Goal: Information Seeking & Learning: Learn about a topic

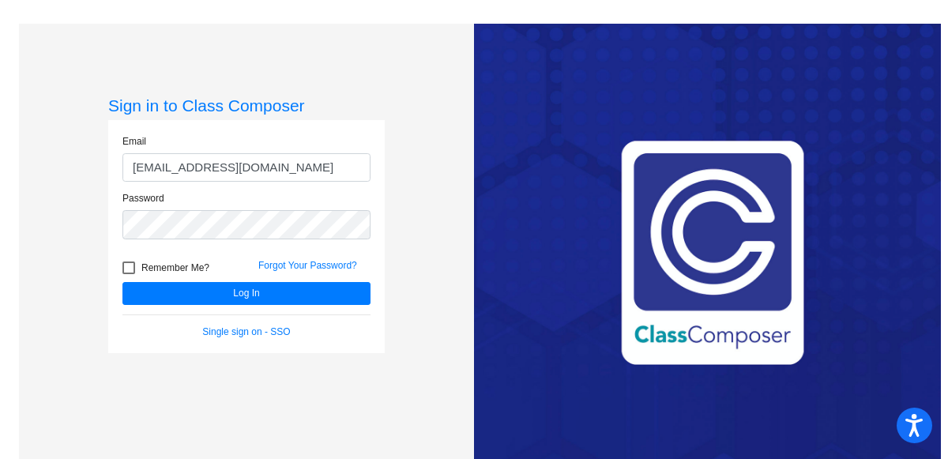
click at [122, 282] on button "Log In" at bounding box center [246, 293] width 248 height 23
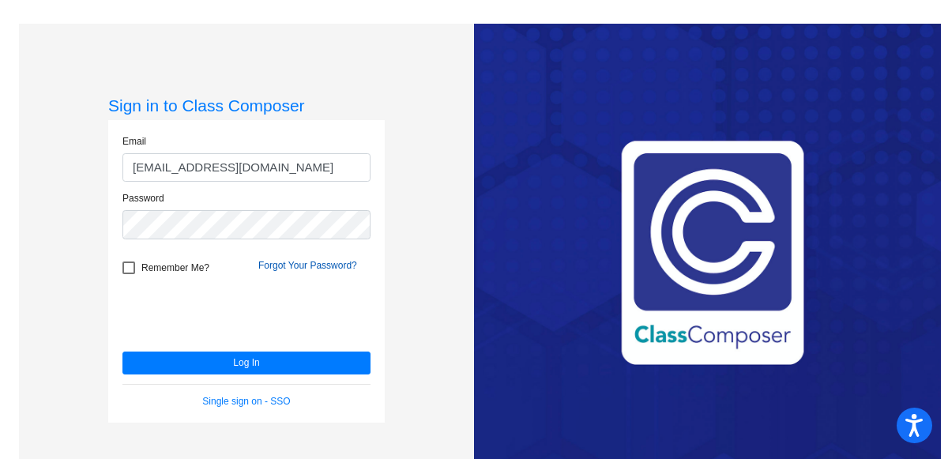
click at [318, 266] on link "Forgot Your Password?" at bounding box center [307, 265] width 99 height 11
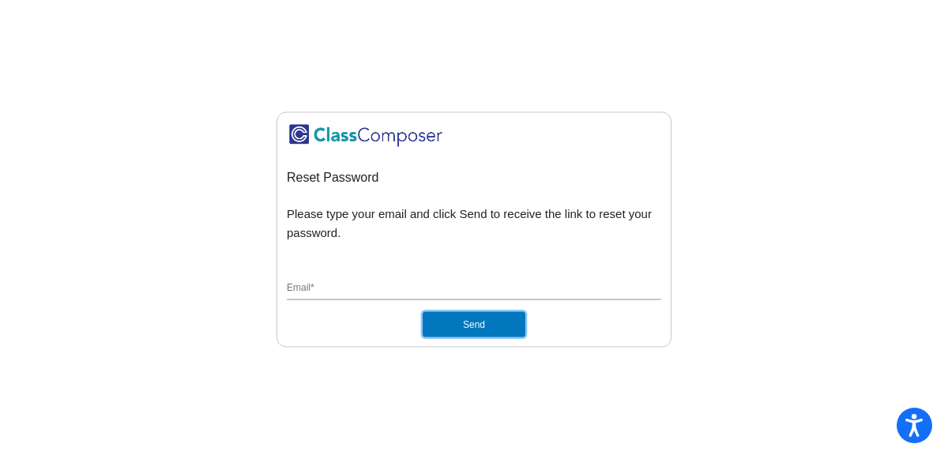
click at [473, 329] on button "Send" at bounding box center [474, 324] width 103 height 25
click at [340, 289] on input "Email *" at bounding box center [474, 289] width 374 height 14
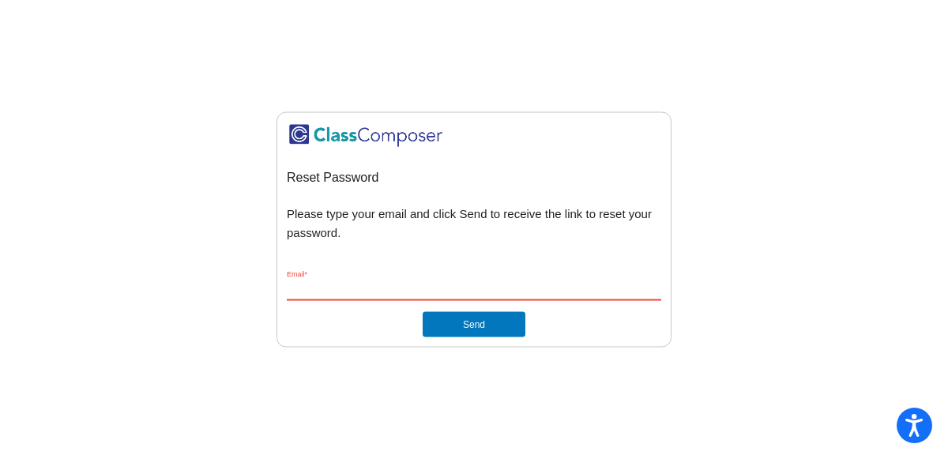
type input "[EMAIL_ADDRESS][DOMAIN_NAME]"
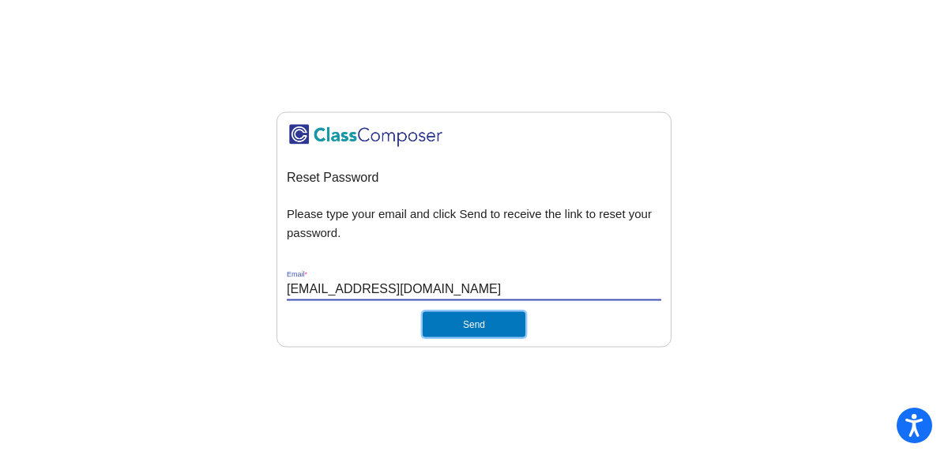
click at [448, 320] on button "Send" at bounding box center [474, 324] width 103 height 25
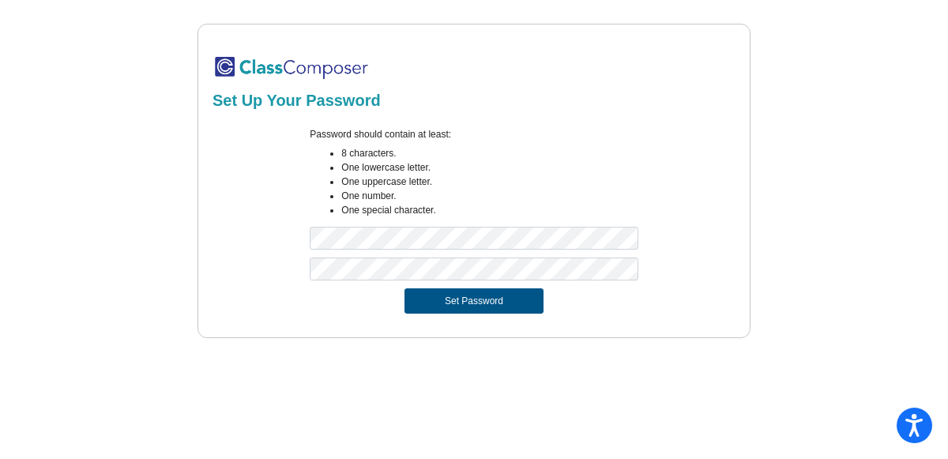
click at [431, 308] on button "Set Password" at bounding box center [473, 300] width 139 height 25
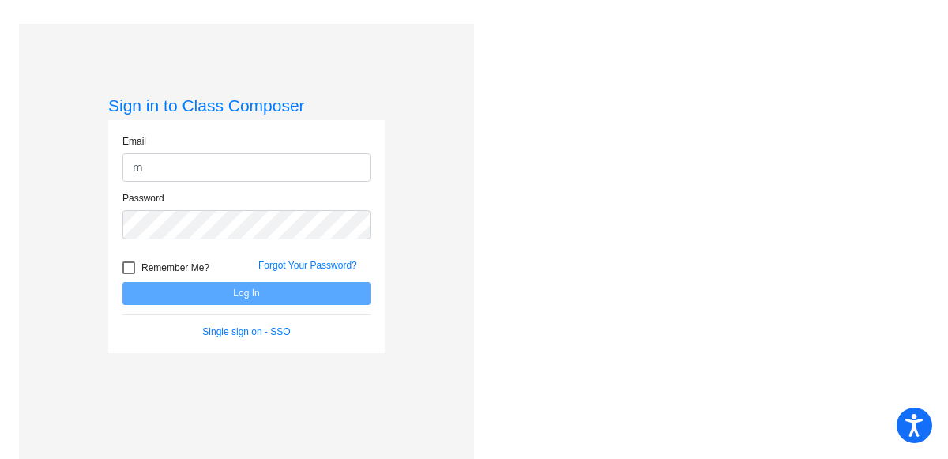
type input "marreed@montevideoschools.org"
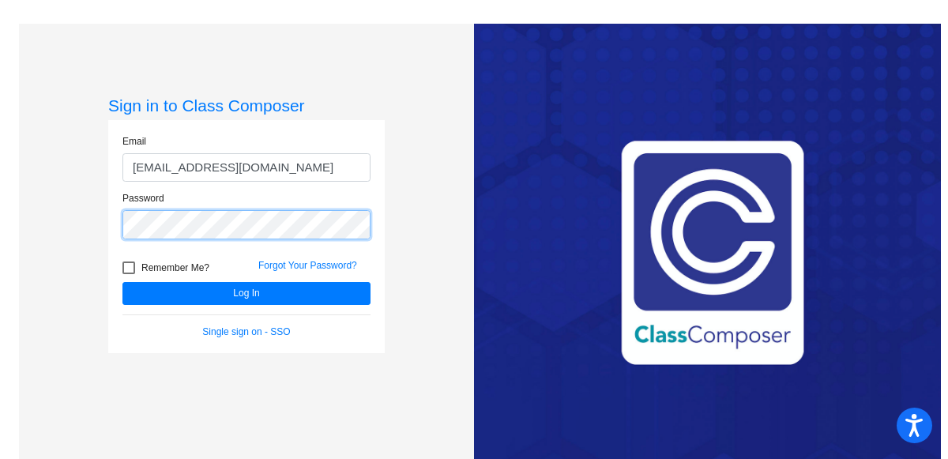
click at [122, 282] on button "Log In" at bounding box center [246, 293] width 248 height 23
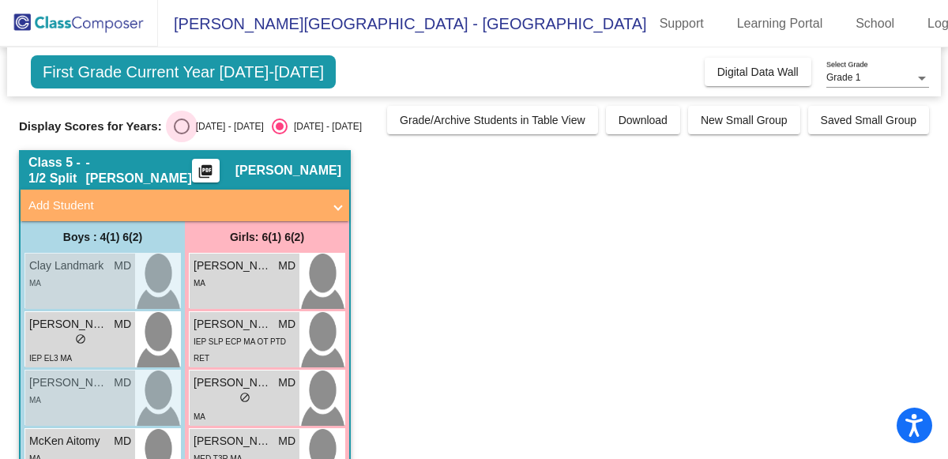
click at [174, 130] on div "Select an option" at bounding box center [182, 126] width 16 height 16
click at [181, 134] on input "[DATE] - [DATE]" at bounding box center [181, 134] width 1 height 1
radio input "true"
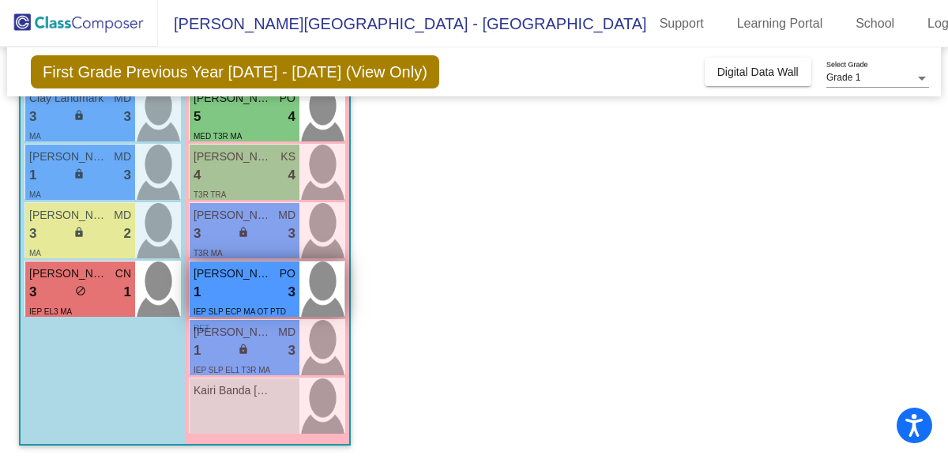
scroll to position [520, 0]
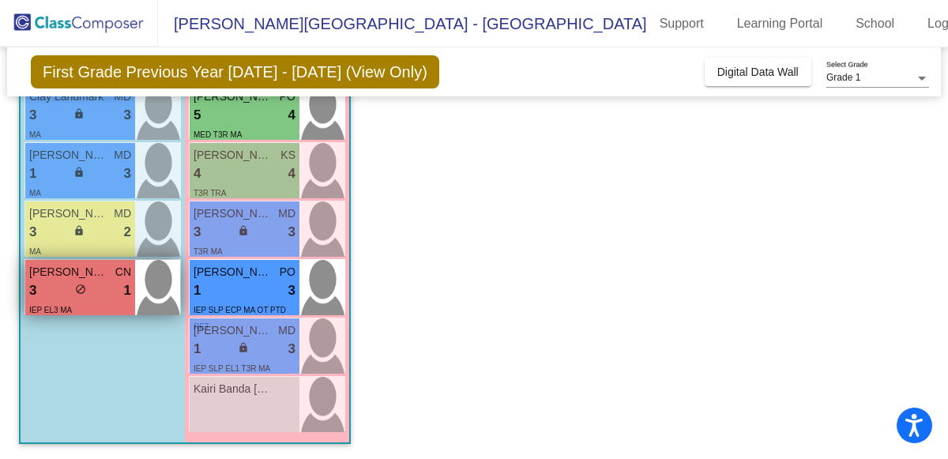
click at [52, 299] on div "3 lock do_not_disturb_alt 1" at bounding box center [80, 290] width 102 height 21
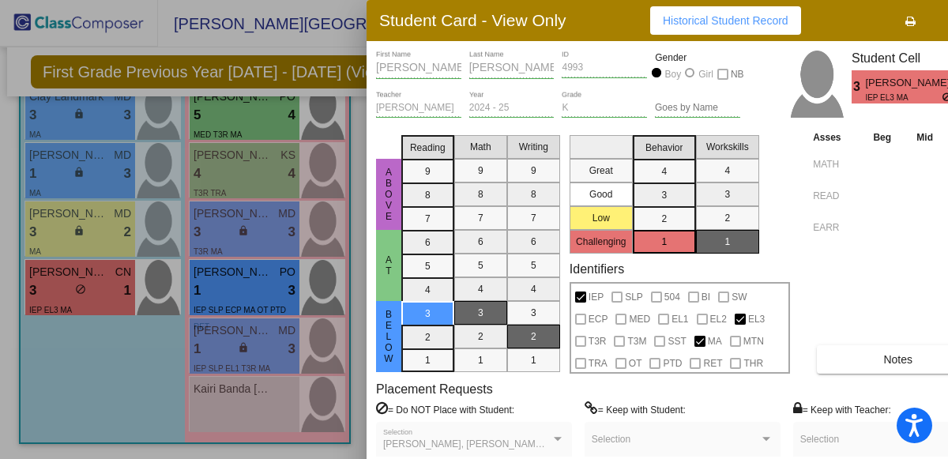
click at [102, 348] on div at bounding box center [474, 229] width 948 height 459
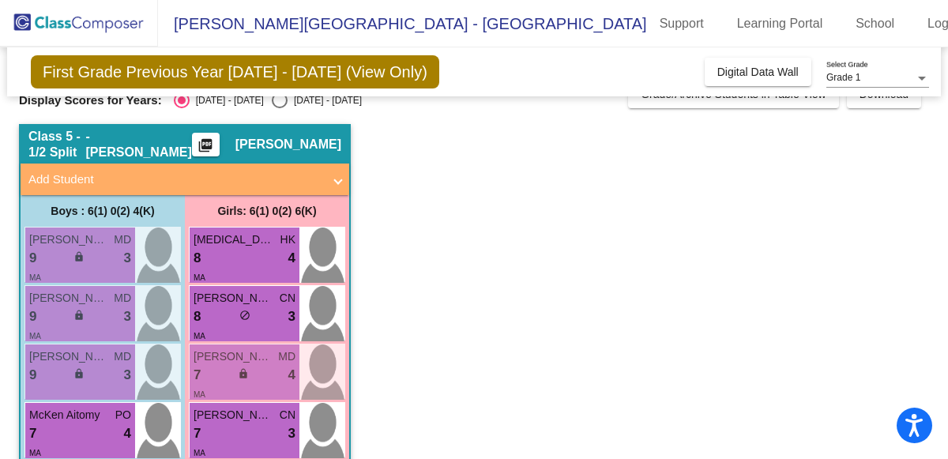
scroll to position [0, 0]
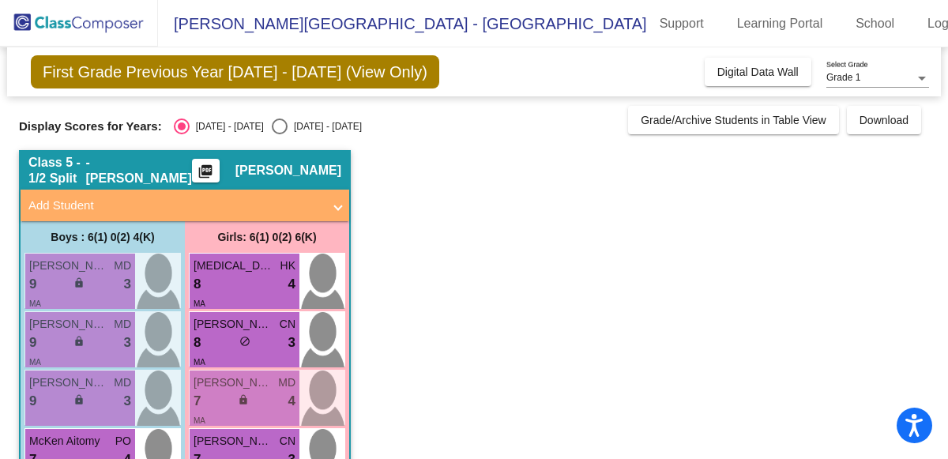
click at [272, 124] on div "Select an option" at bounding box center [280, 126] width 16 height 16
click at [279, 134] on input "2025 - 2026" at bounding box center [279, 134] width 1 height 1
radio input "true"
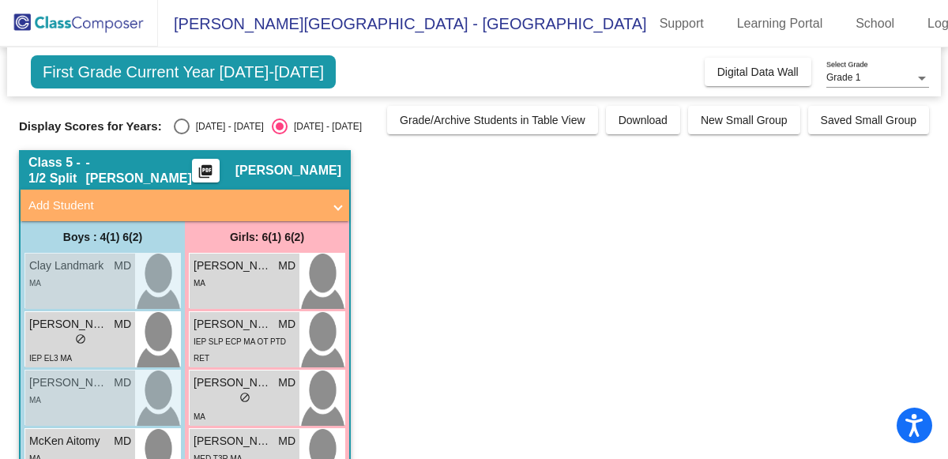
click at [178, 126] on div "Select an option" at bounding box center [182, 126] width 16 height 16
click at [181, 134] on input "2024 - 2025" at bounding box center [181, 134] width 1 height 1
radio input "true"
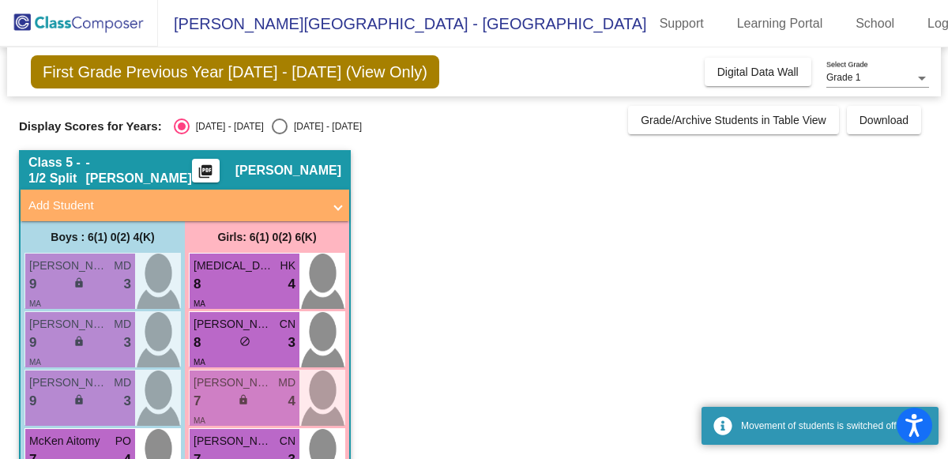
click at [287, 126] on div "2025 - 2026" at bounding box center [324, 126] width 74 height 14
click at [279, 134] on input "2025 - 2026" at bounding box center [279, 134] width 1 height 1
radio input "true"
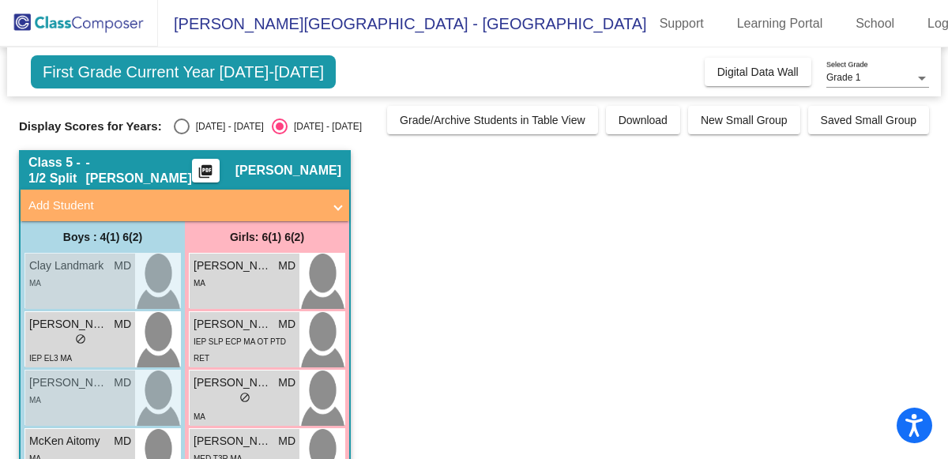
click at [174, 129] on div "Select an option" at bounding box center [182, 126] width 16 height 16
click at [181, 134] on input "2024 - 2025" at bounding box center [181, 134] width 1 height 1
radio input "true"
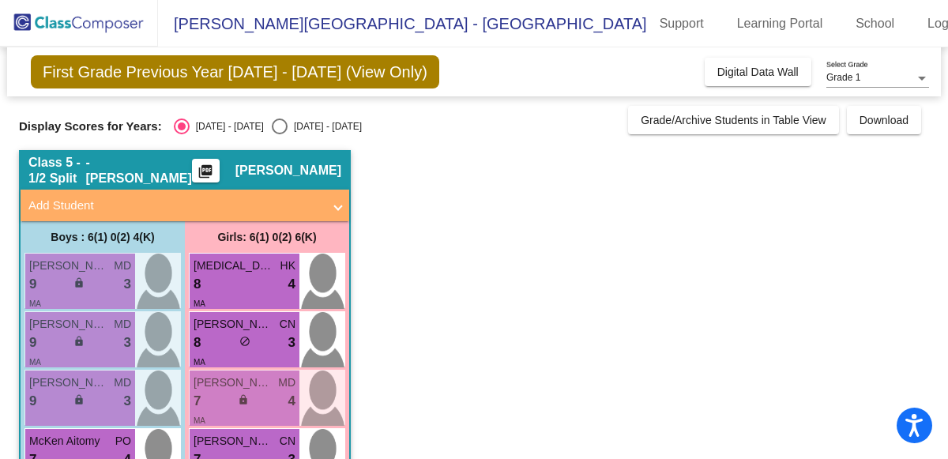
click at [287, 125] on div "2025 - 2026" at bounding box center [324, 126] width 74 height 14
click at [280, 134] on input "2025 - 2026" at bounding box center [279, 134] width 1 height 1
radio input "true"
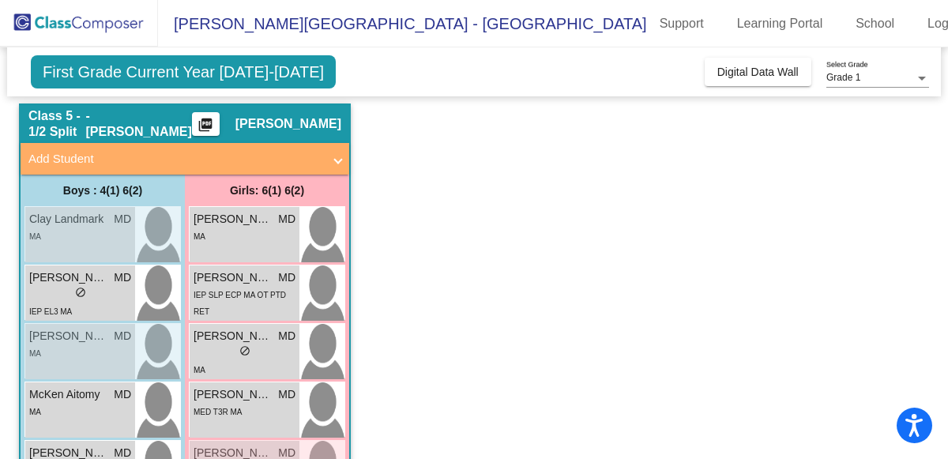
scroll to position [41, 0]
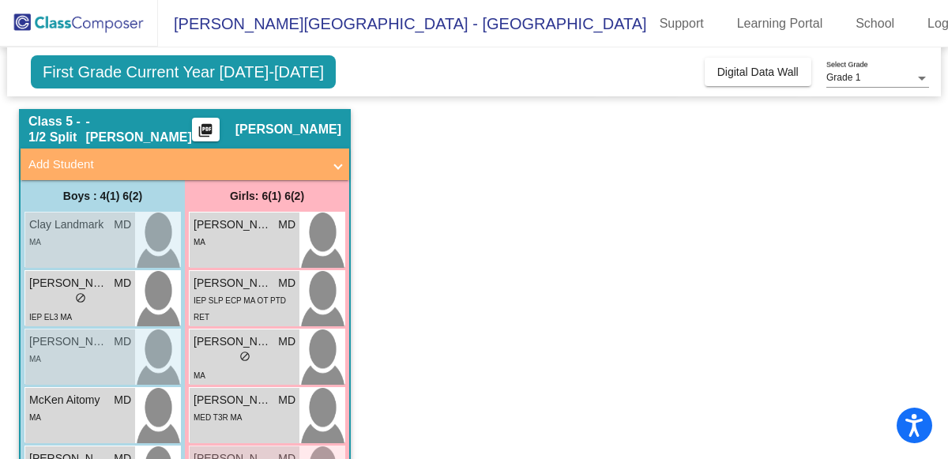
click at [254, 76] on span "First Grade Current Year 2025-2026" at bounding box center [183, 71] width 305 height 33
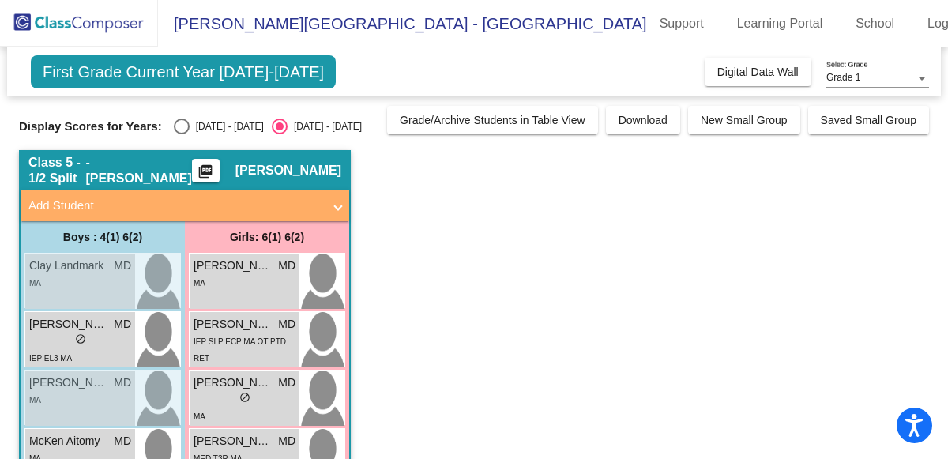
click at [176, 123] on div "Select an option" at bounding box center [182, 126] width 16 height 16
click at [181, 134] on input "2024 - 2025" at bounding box center [181, 134] width 1 height 1
radio input "true"
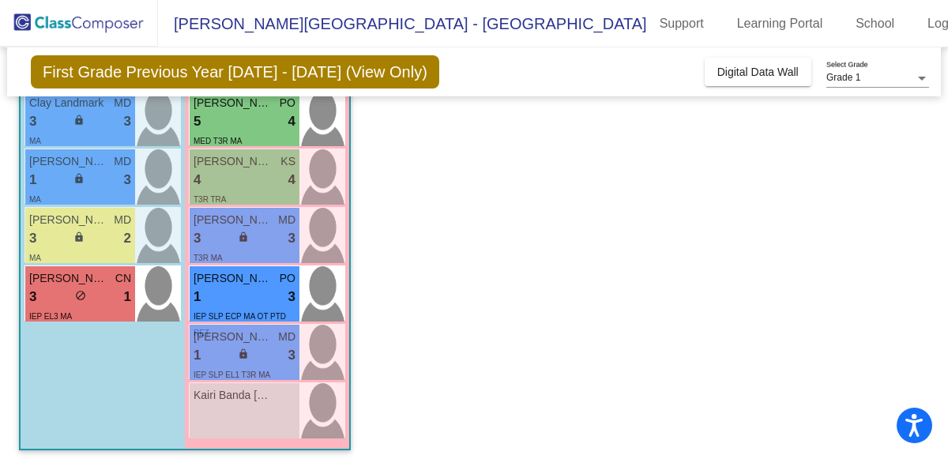
scroll to position [520, 0]
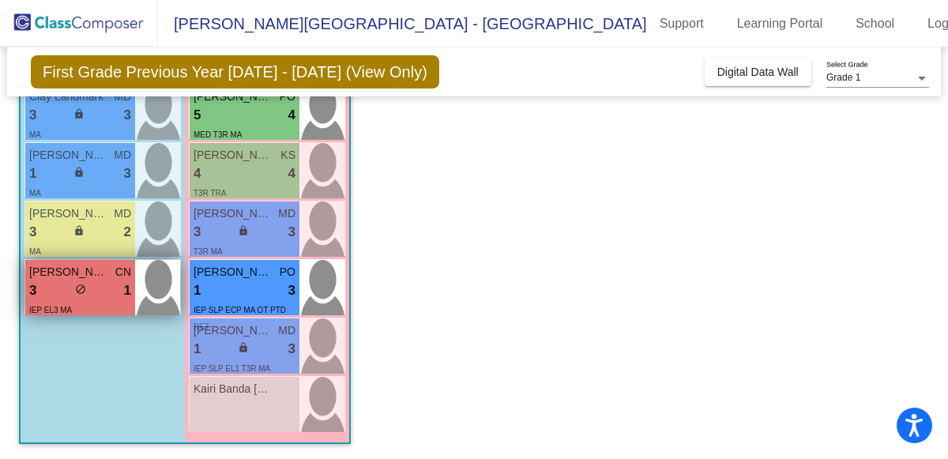
click at [62, 293] on div "3 lock do_not_disturb_alt 1" at bounding box center [80, 290] width 102 height 21
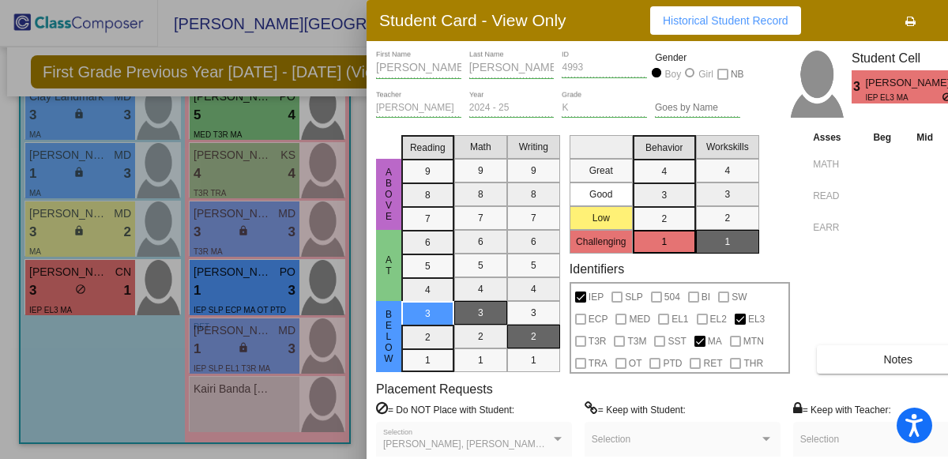
click at [261, 288] on div at bounding box center [474, 229] width 948 height 459
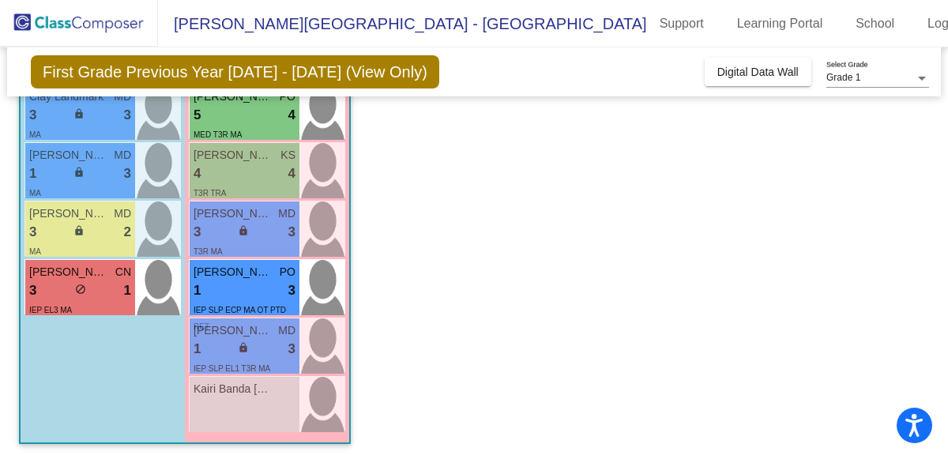
click at [261, 288] on div "1 lock do_not_disturb_alt 3" at bounding box center [244, 290] width 102 height 21
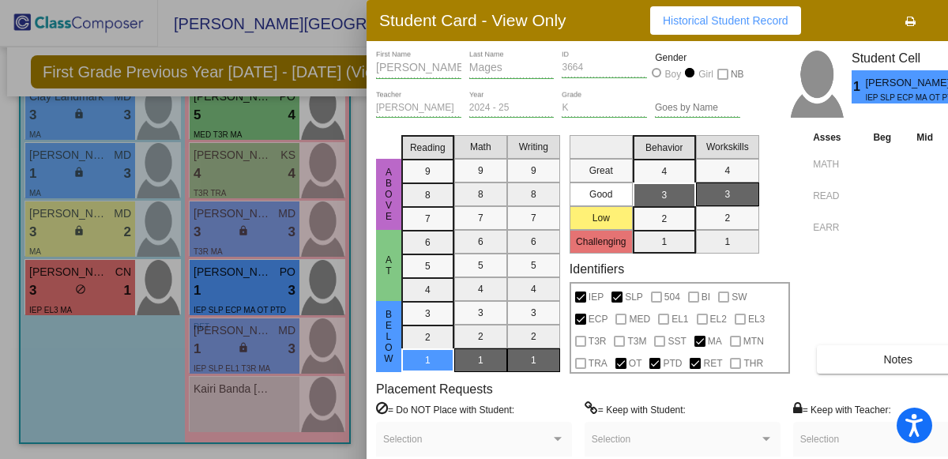
click at [250, 335] on div at bounding box center [474, 229] width 948 height 459
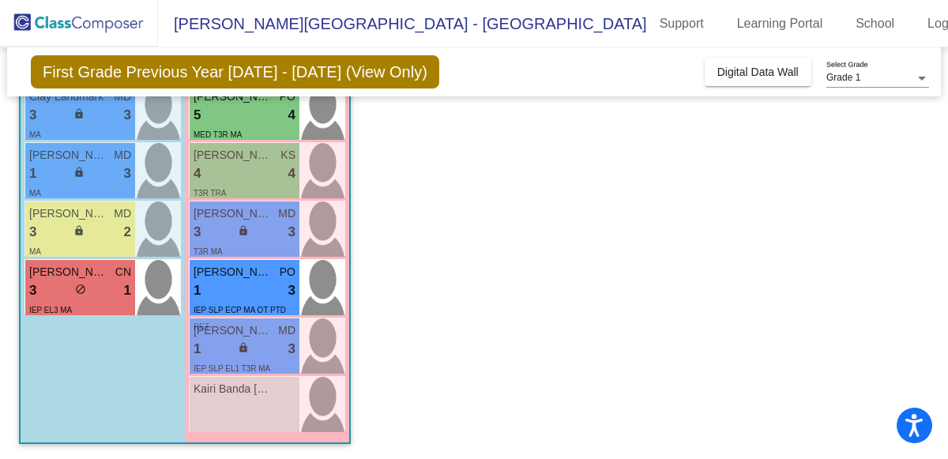
click at [250, 335] on span "Violeta Castaneda Cortes" at bounding box center [232, 330] width 79 height 17
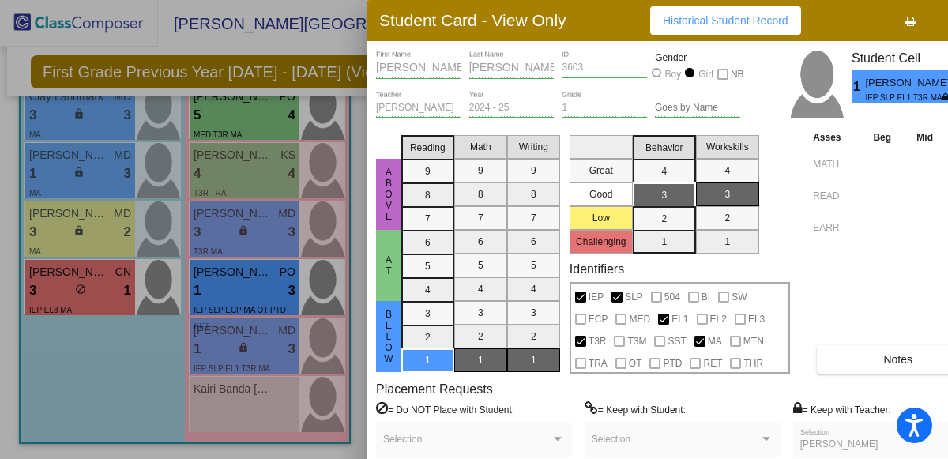
click at [62, 397] on div at bounding box center [474, 229] width 948 height 459
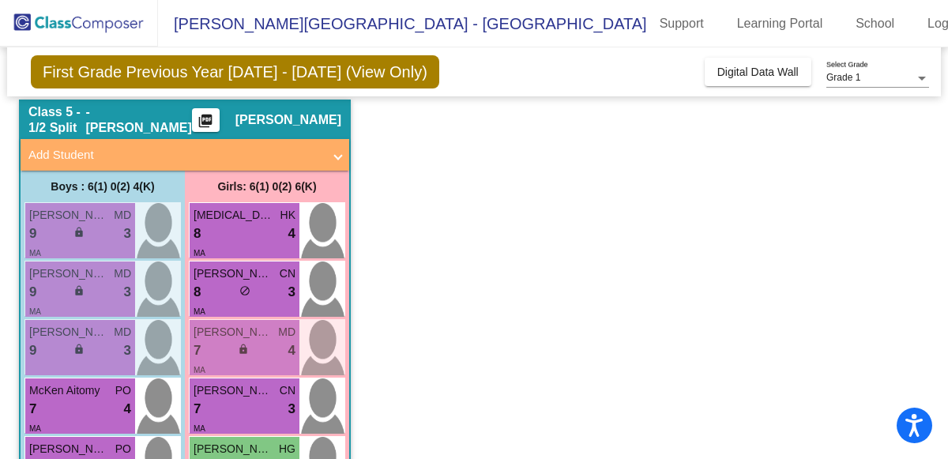
scroll to position [0, 0]
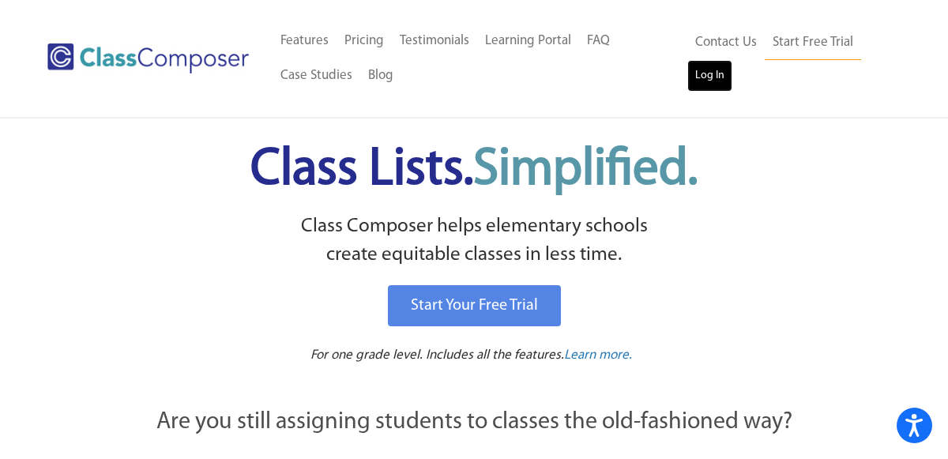
click at [726, 78] on link "Log In" at bounding box center [709, 76] width 45 height 32
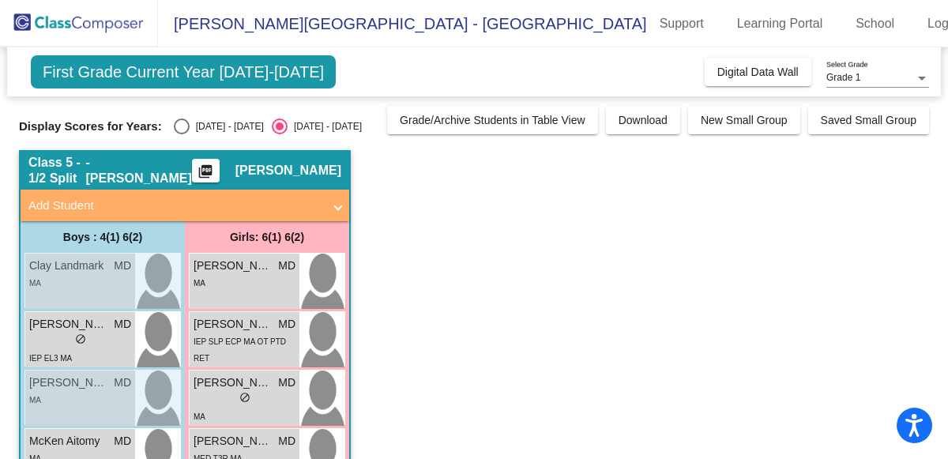
click at [174, 127] on div "Select an option" at bounding box center [182, 126] width 16 height 16
click at [181, 134] on input "2024 - 2025" at bounding box center [181, 134] width 1 height 1
radio input "true"
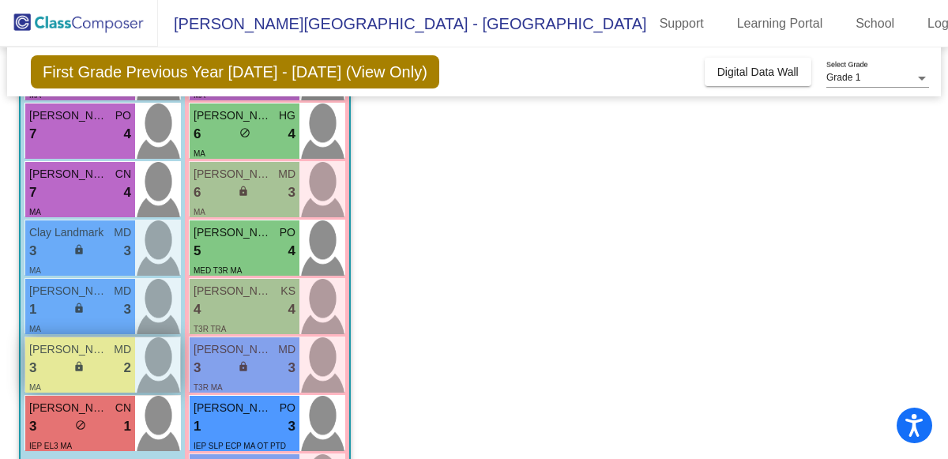
scroll to position [384, 0]
click at [96, 375] on div "3 lock do_not_disturb_alt 2" at bounding box center [80, 368] width 102 height 21
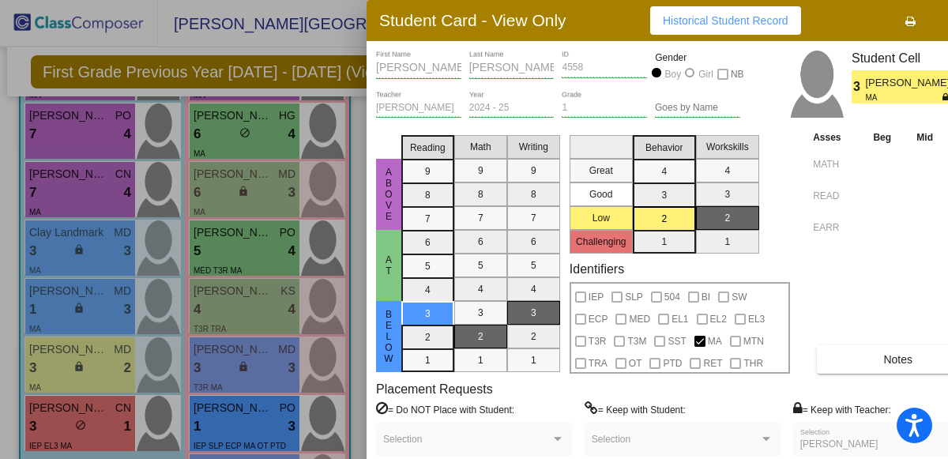
click at [151, 34] on div at bounding box center [474, 229] width 948 height 459
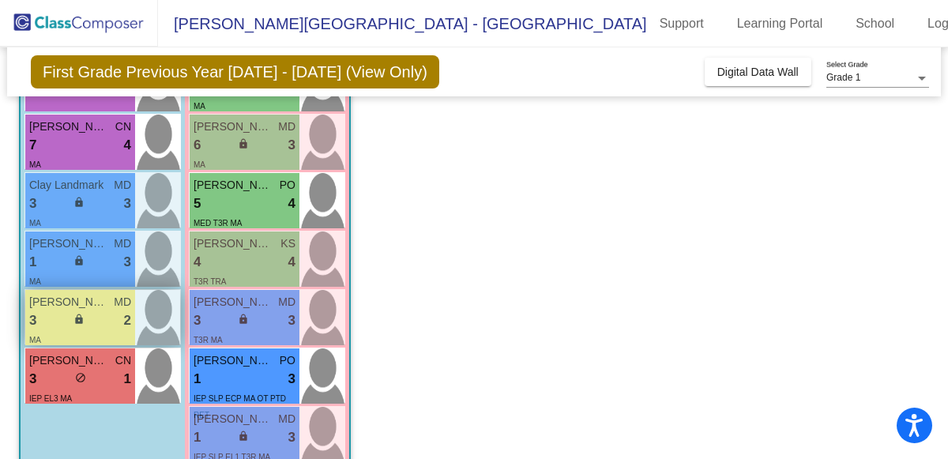
scroll to position [443, 0]
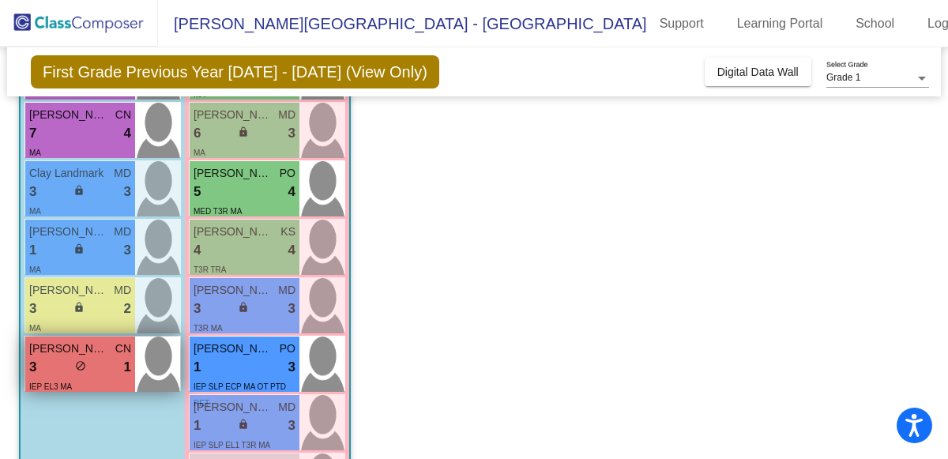
click at [48, 367] on div "3 lock do_not_disturb_alt 1" at bounding box center [80, 367] width 102 height 21
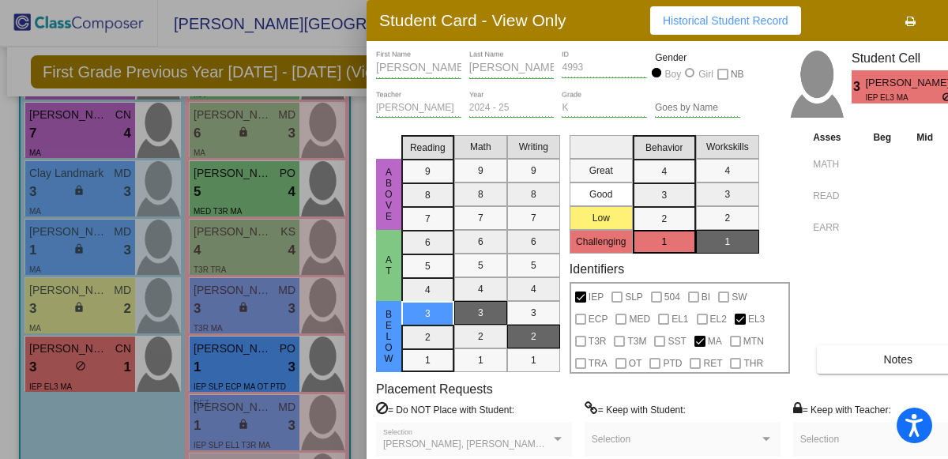
click at [847, 364] on button "Notes" at bounding box center [898, 359] width 162 height 28
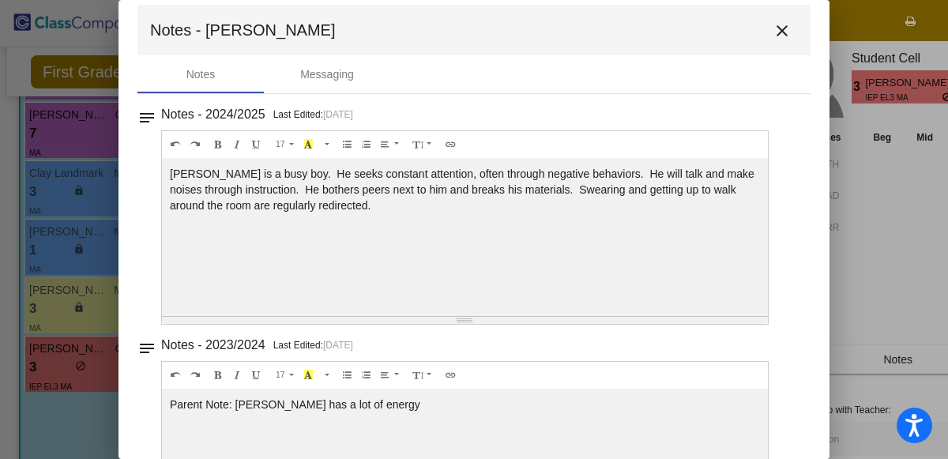
scroll to position [0, 0]
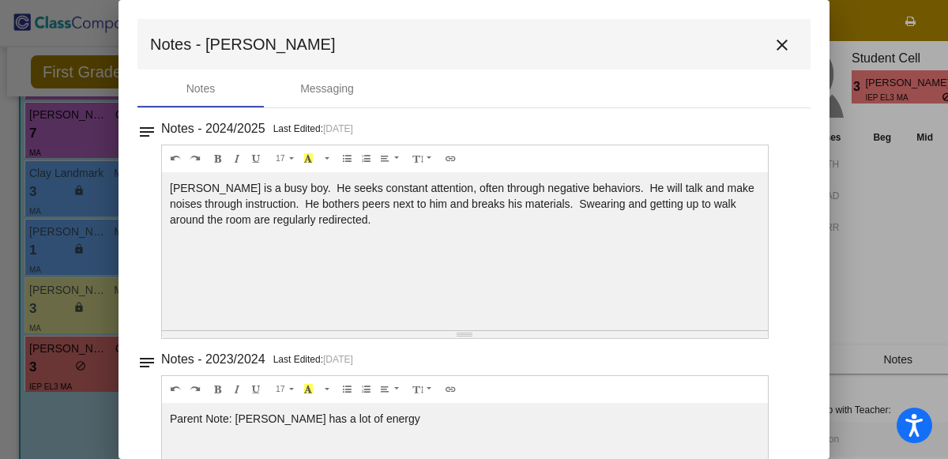
click at [775, 47] on mat-icon "close" at bounding box center [781, 45] width 19 height 19
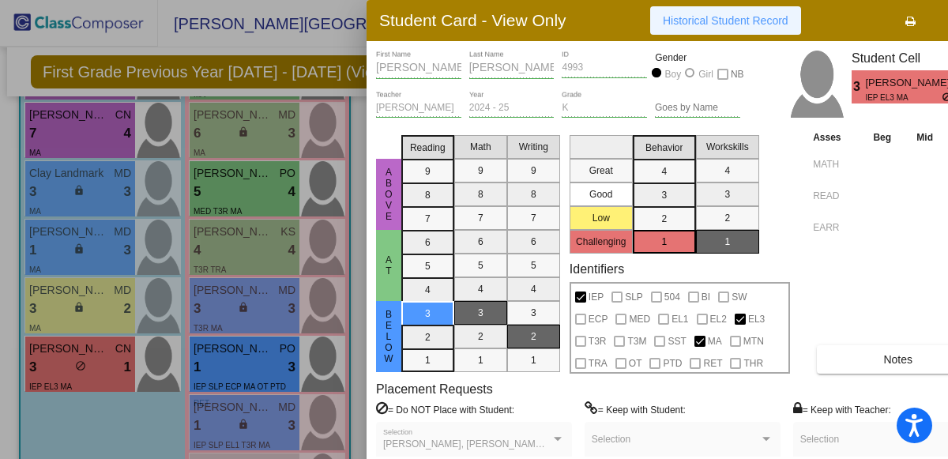
click at [745, 30] on button "Historical Student Record" at bounding box center [725, 20] width 151 height 28
click at [107, 443] on div at bounding box center [474, 229] width 948 height 459
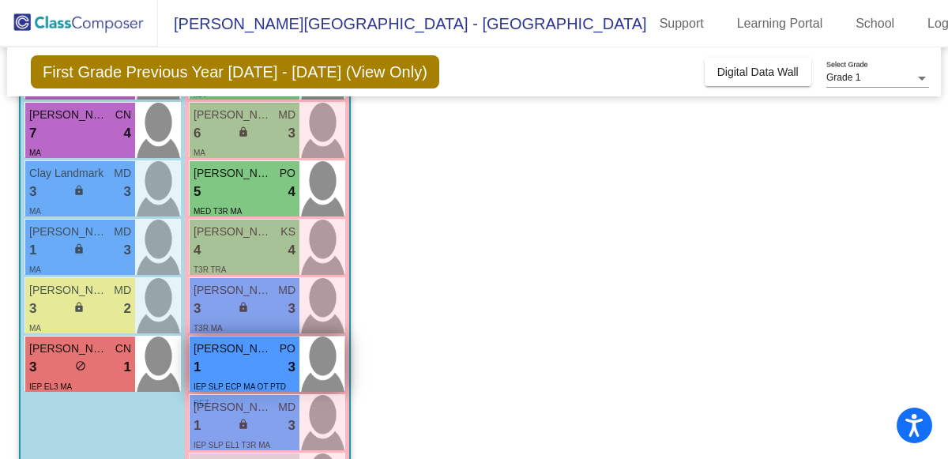
click at [233, 372] on div "1 lock do_not_disturb_alt 3" at bounding box center [244, 367] width 102 height 21
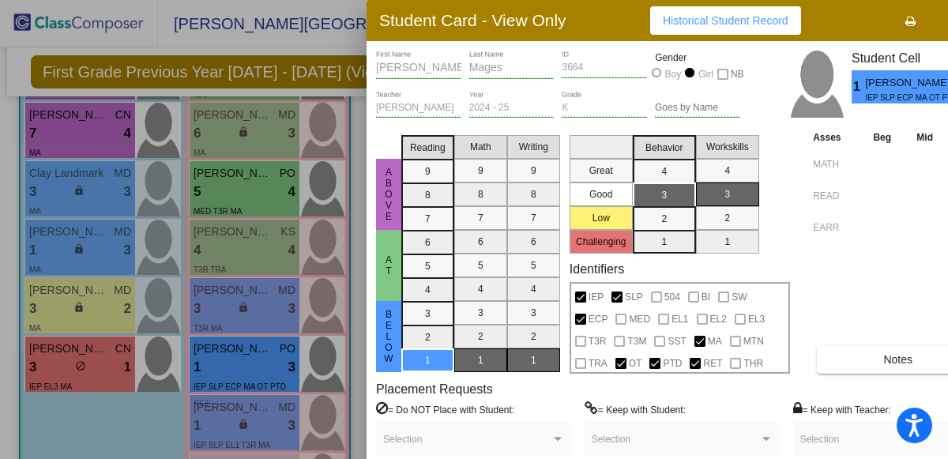
click at [858, 355] on button "Notes" at bounding box center [898, 359] width 162 height 28
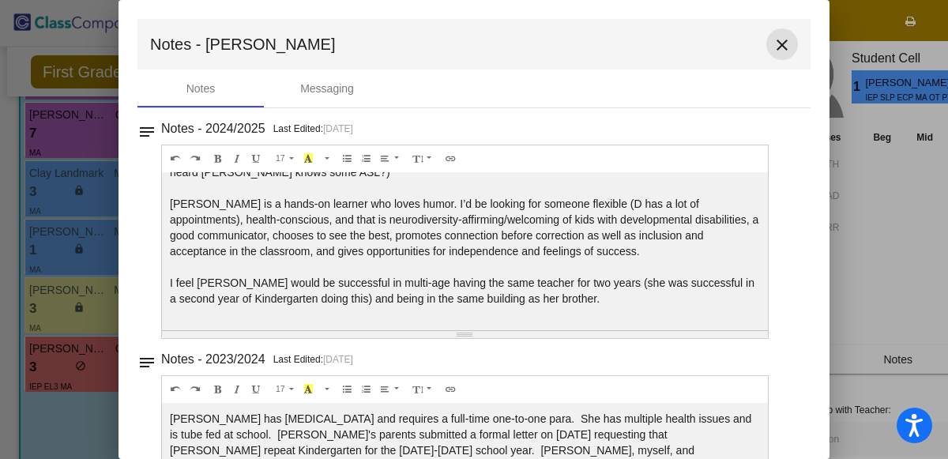
click at [772, 43] on mat-icon "close" at bounding box center [781, 45] width 19 height 19
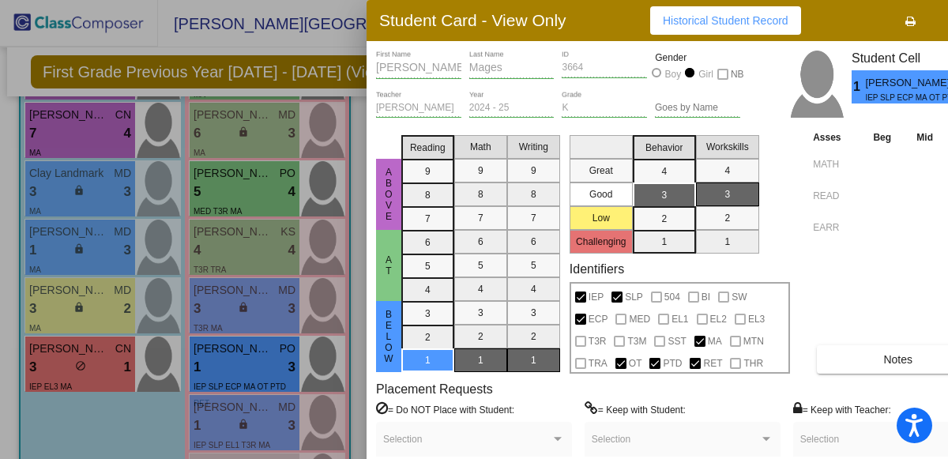
click at [693, 21] on span "Historical Student Record" at bounding box center [726, 20] width 126 height 13
click at [869, 365] on button "Notes" at bounding box center [898, 359] width 162 height 28
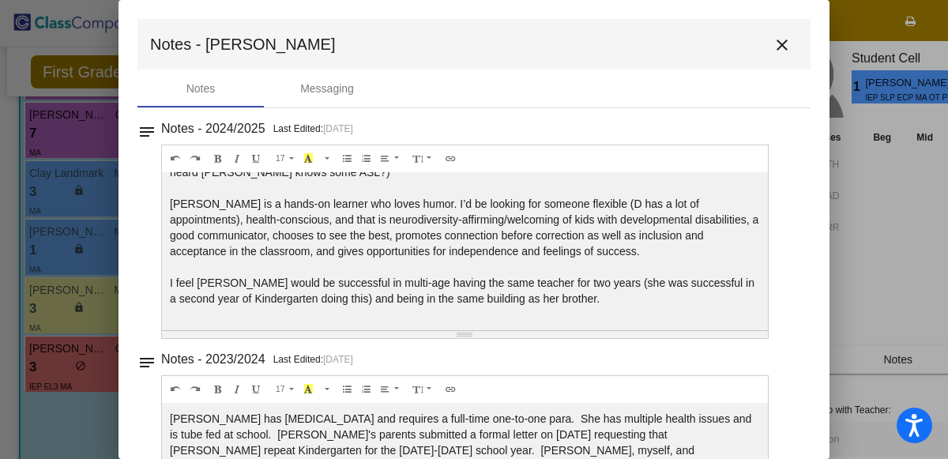
click at [776, 43] on mat-icon "close" at bounding box center [781, 45] width 19 height 19
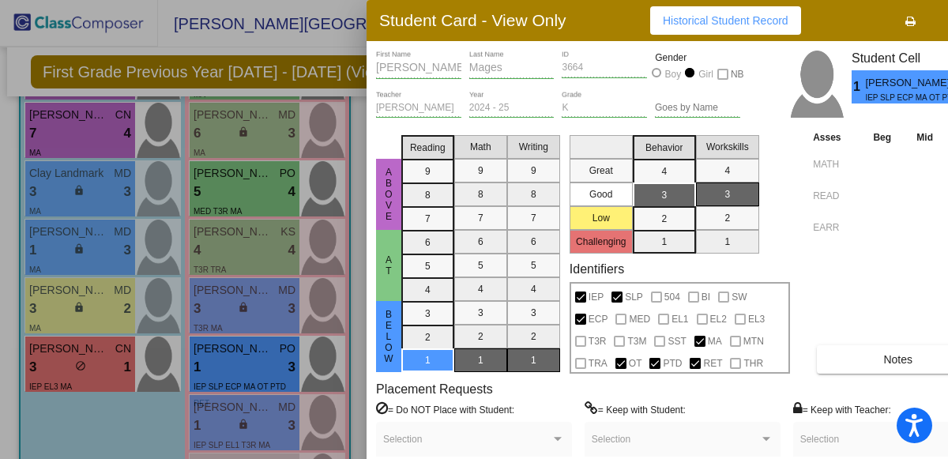
click at [337, 42] on div at bounding box center [474, 229] width 948 height 459
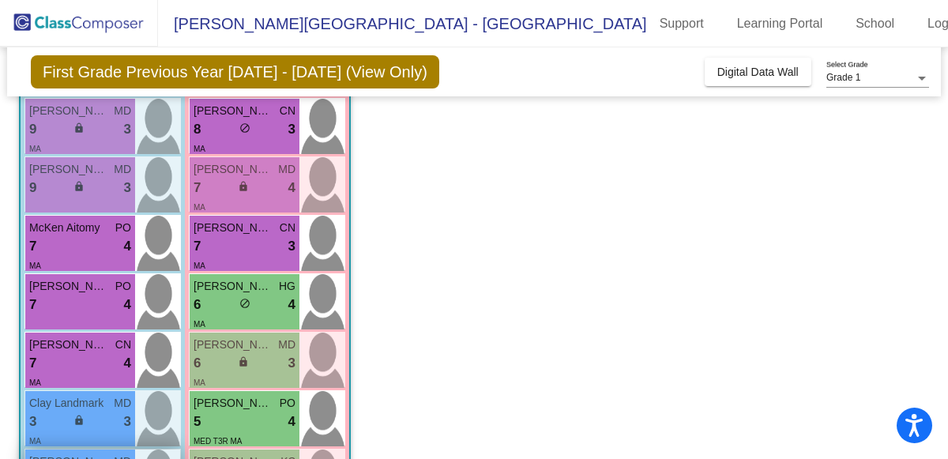
scroll to position [245, 0]
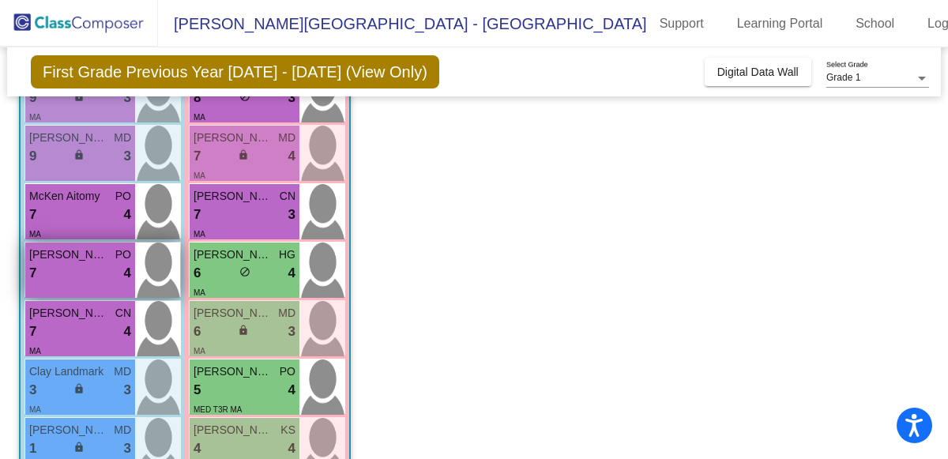
click at [72, 259] on span "Oliver Kalvestran" at bounding box center [68, 254] width 79 height 17
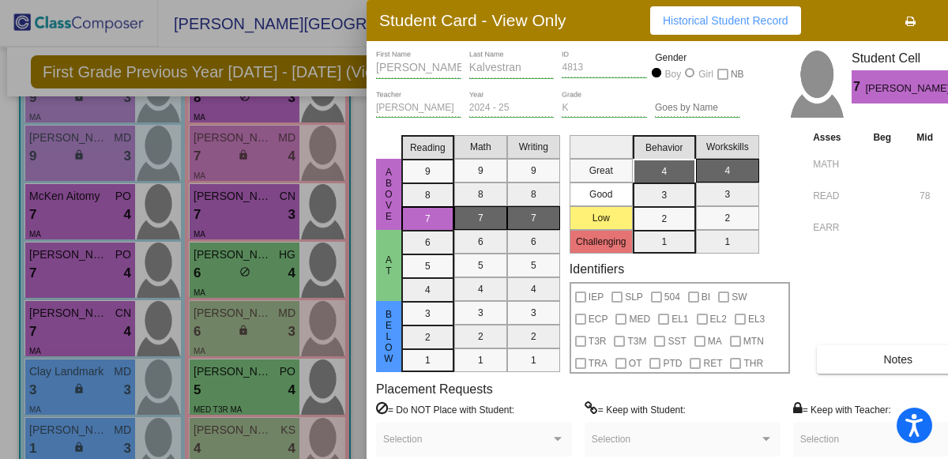
click at [847, 366] on button "Notes" at bounding box center [898, 359] width 162 height 28
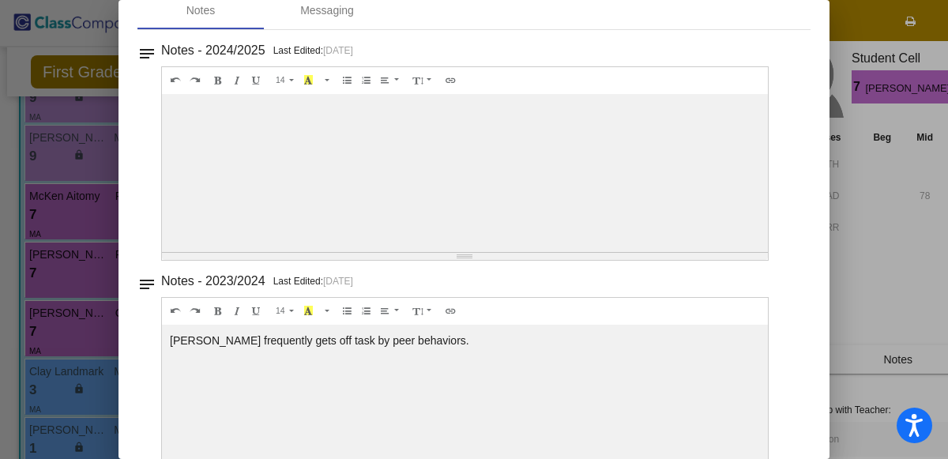
scroll to position [90, 0]
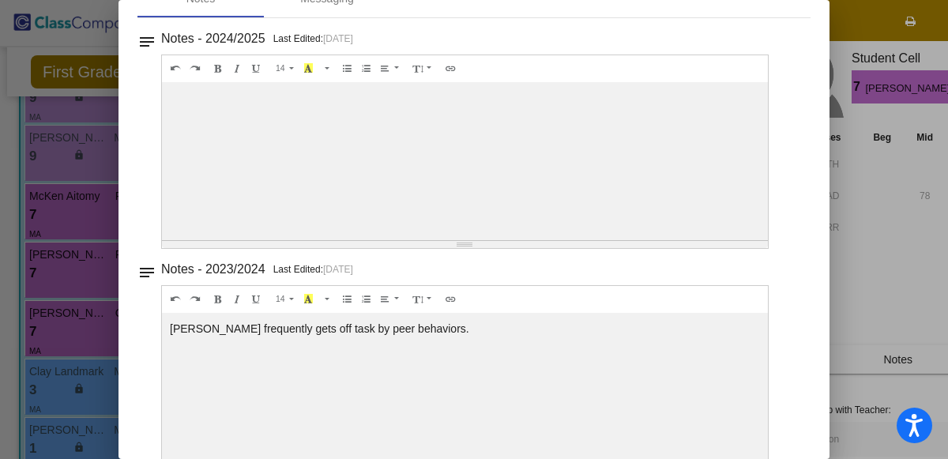
click at [886, 235] on div at bounding box center [474, 229] width 948 height 459
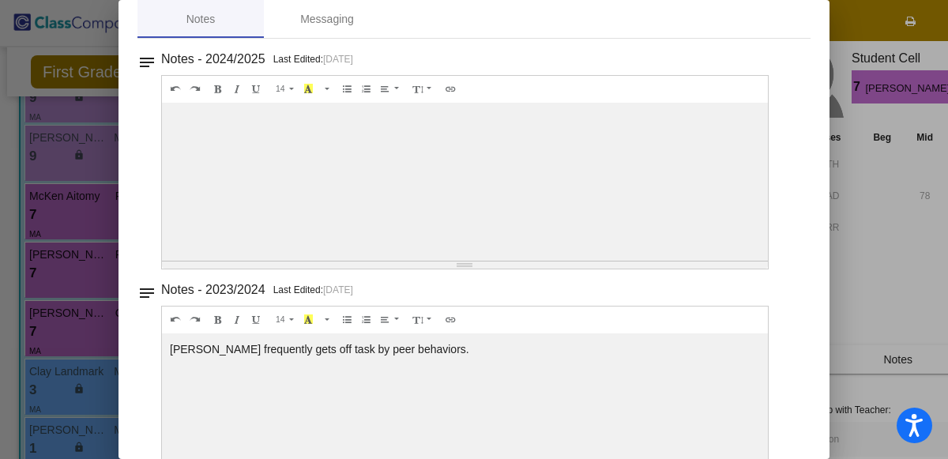
click at [9, 70] on div at bounding box center [474, 229] width 948 height 459
click at [22, 47] on div at bounding box center [474, 229] width 948 height 459
click at [30, 44] on div at bounding box center [474, 229] width 948 height 459
click at [946, 302] on div at bounding box center [474, 229] width 948 height 459
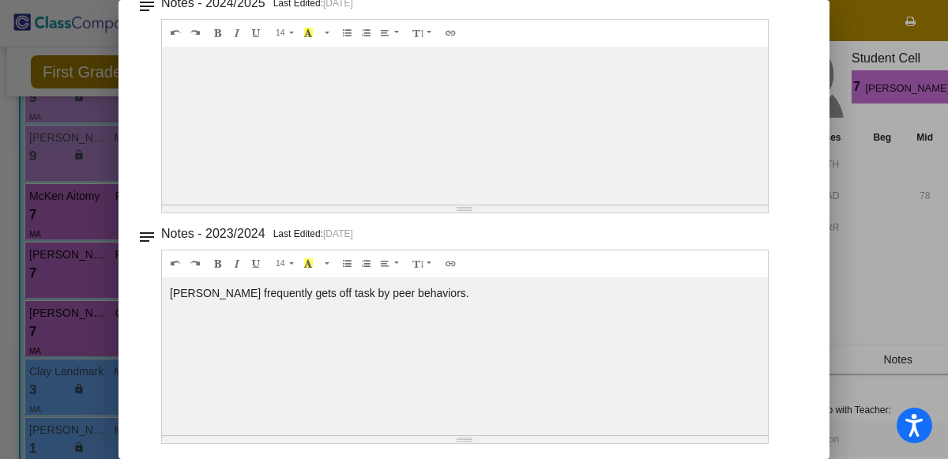
click at [667, 205] on div "Resize" at bounding box center [465, 208] width 606 height 7
click at [874, 245] on div at bounding box center [474, 229] width 948 height 459
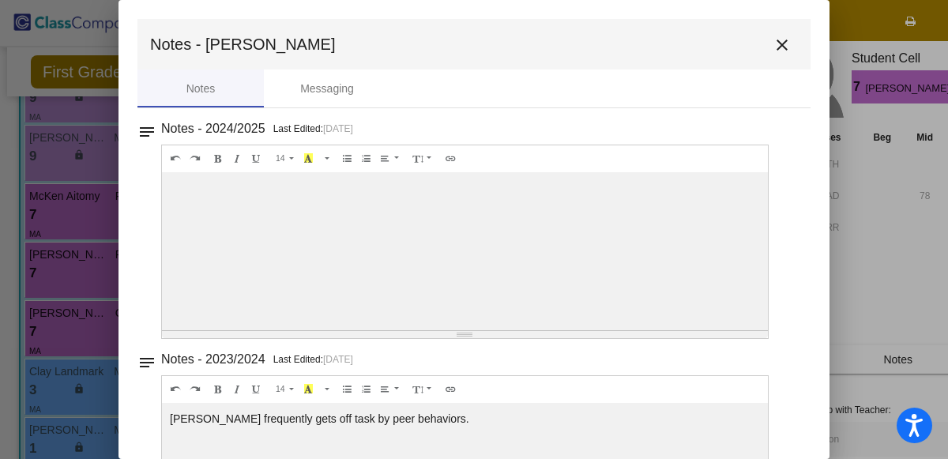
click at [874, 245] on div at bounding box center [474, 229] width 948 height 459
click at [776, 53] on mat-icon "close" at bounding box center [781, 45] width 19 height 19
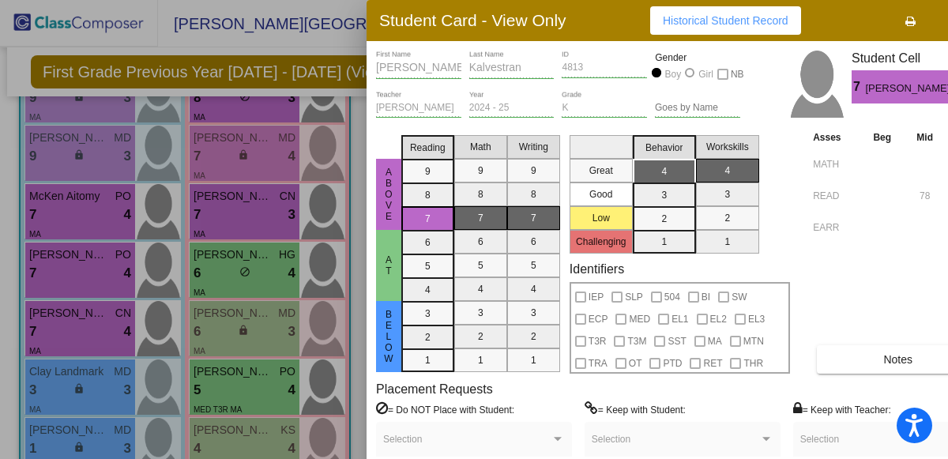
click at [677, 23] on span "Historical Student Record" at bounding box center [726, 20] width 126 height 13
click at [272, 36] on div at bounding box center [474, 229] width 948 height 459
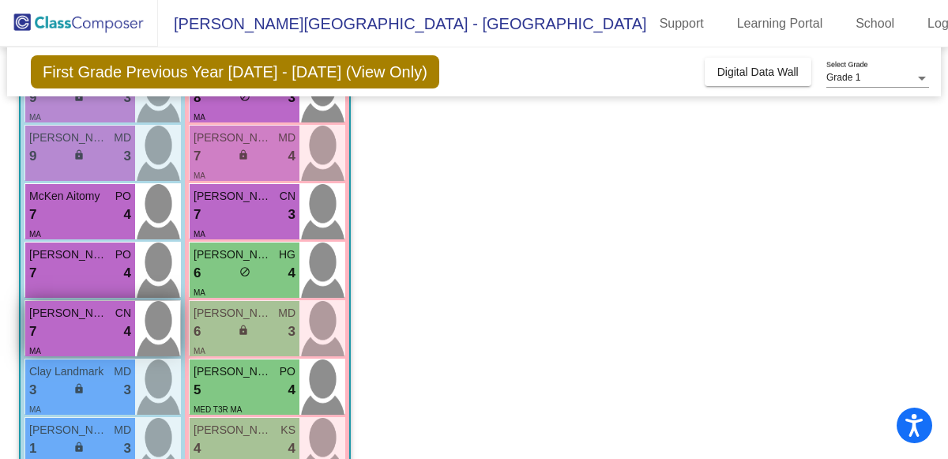
click at [64, 332] on div "7 lock do_not_disturb_alt 4" at bounding box center [80, 331] width 102 height 21
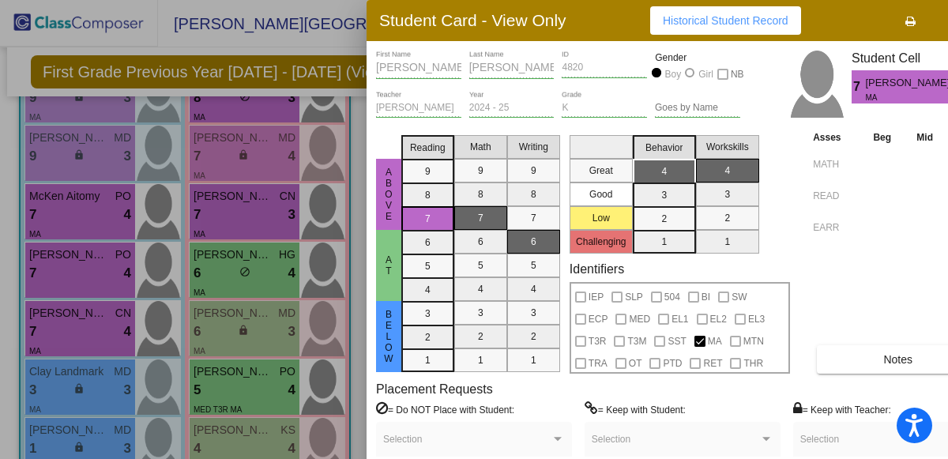
click at [747, 21] on span "Historical Student Record" at bounding box center [726, 20] width 126 height 13
click at [862, 364] on button "Notes" at bounding box center [898, 359] width 162 height 28
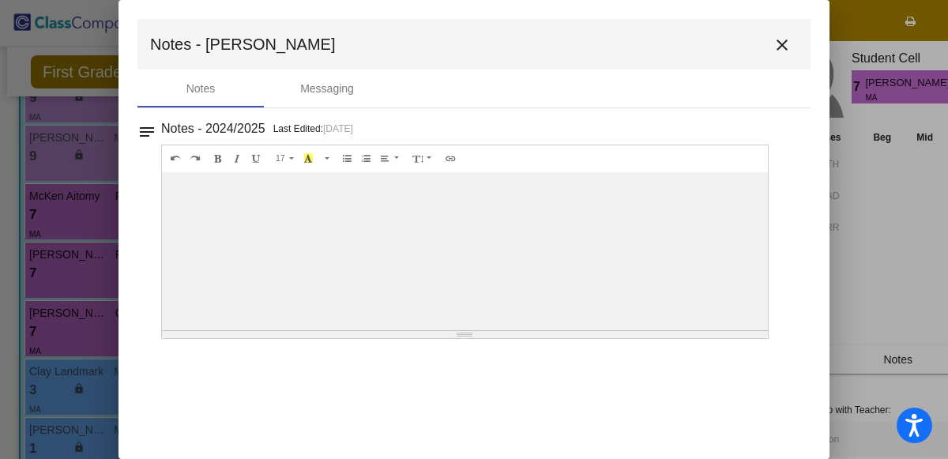
click at [779, 48] on mat-icon "close" at bounding box center [781, 45] width 19 height 19
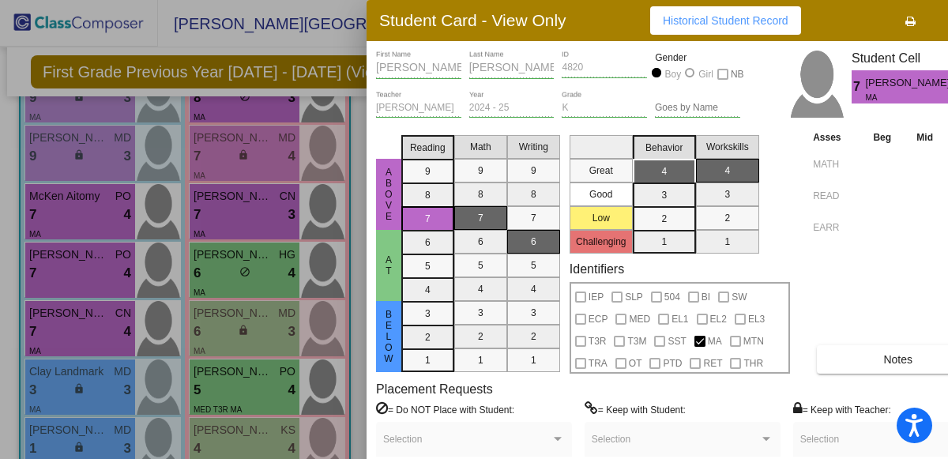
click at [303, 36] on div at bounding box center [474, 229] width 948 height 459
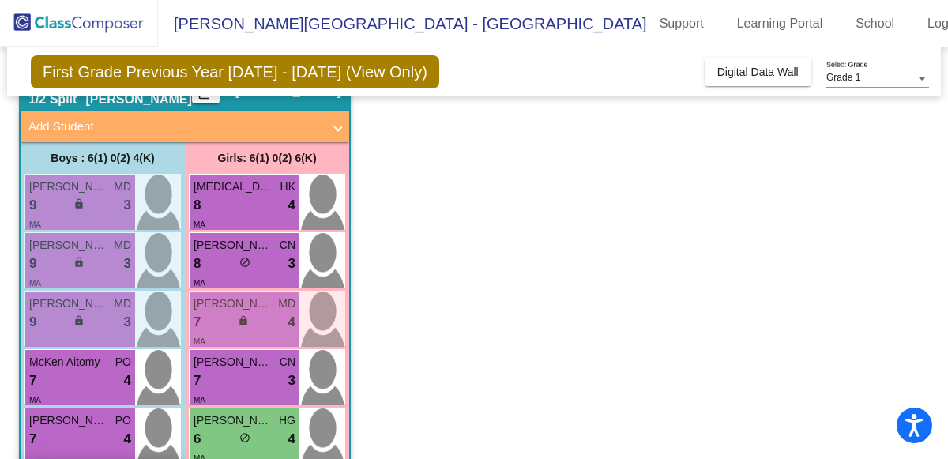
scroll to position [80, 0]
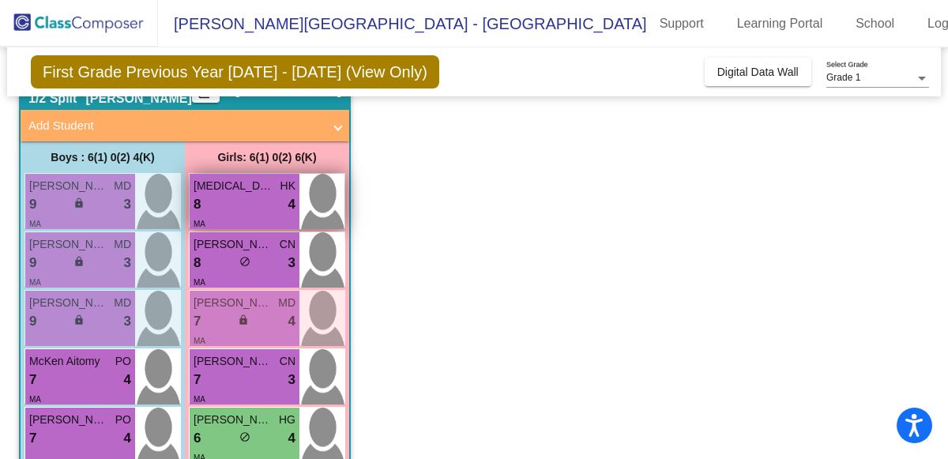
click at [220, 220] on div "MA" at bounding box center [244, 223] width 102 height 17
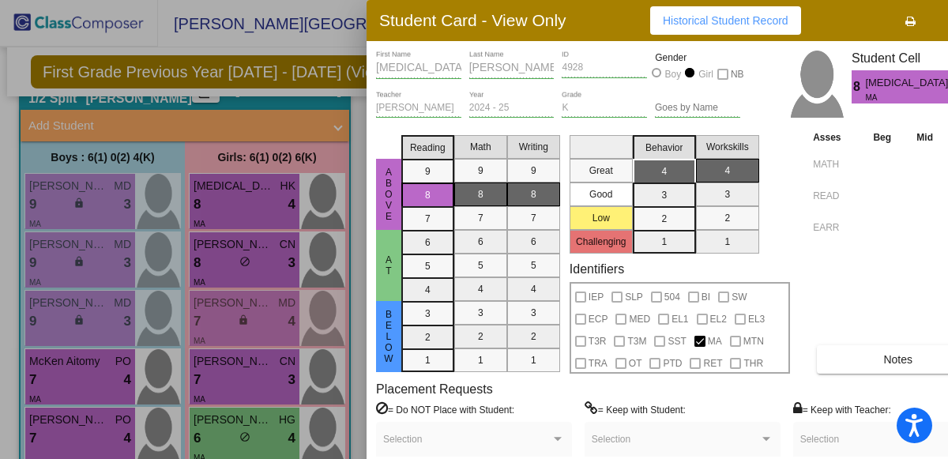
click at [689, 24] on span "Historical Student Record" at bounding box center [726, 20] width 126 height 13
click at [868, 357] on button "Notes" at bounding box center [898, 359] width 162 height 28
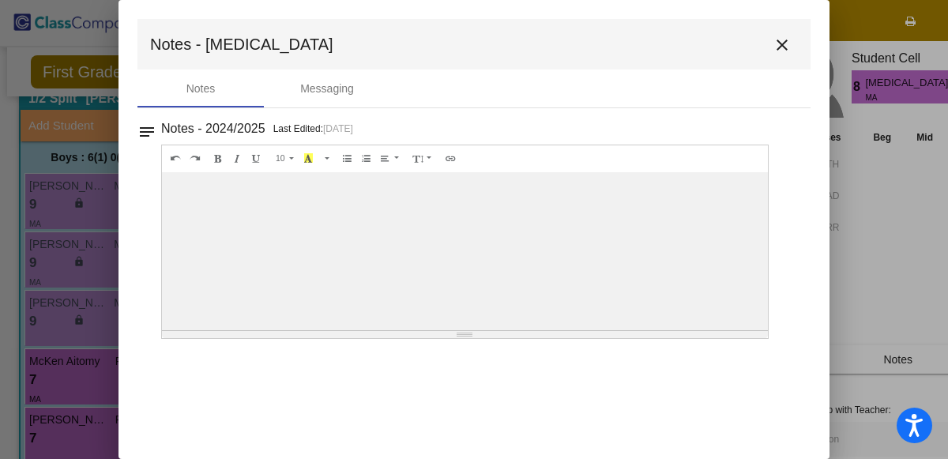
click at [783, 46] on mat-icon "close" at bounding box center [781, 45] width 19 height 19
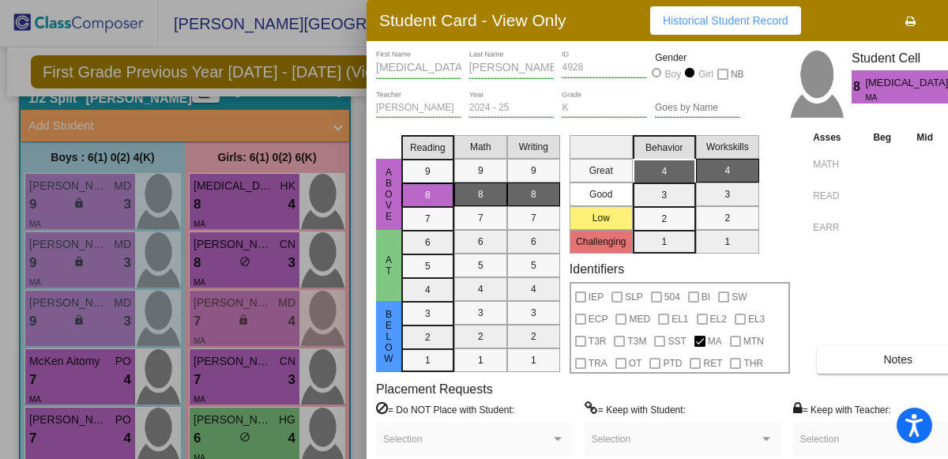
click at [274, 45] on div at bounding box center [474, 229] width 948 height 459
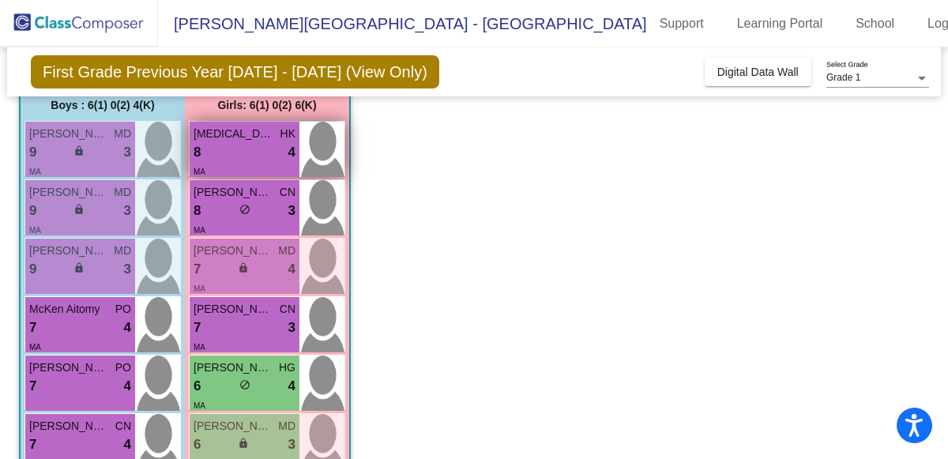
scroll to position [147, 0]
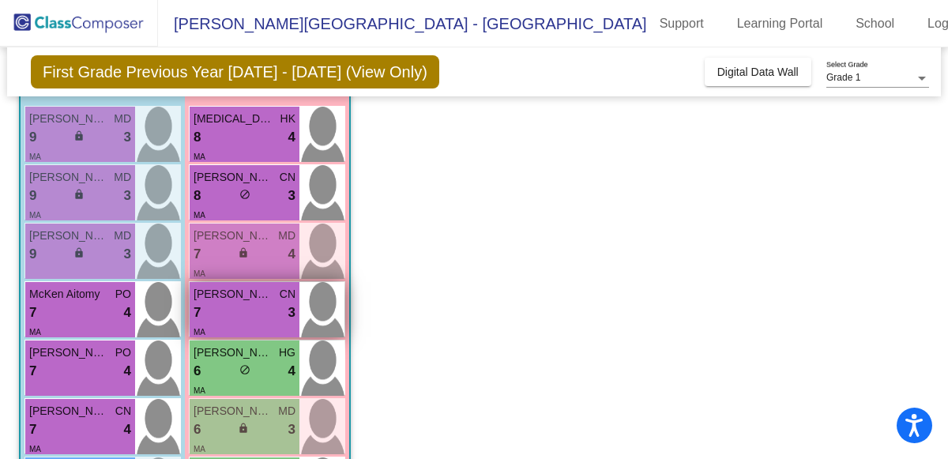
click at [224, 308] on div "7 lock do_not_disturb_alt 3" at bounding box center [244, 312] width 102 height 21
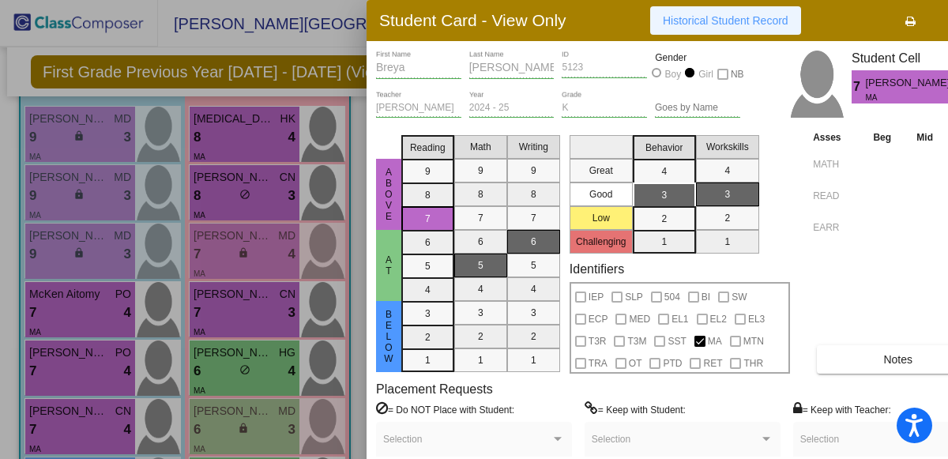
click at [654, 19] on button "Historical Student Record" at bounding box center [725, 20] width 151 height 28
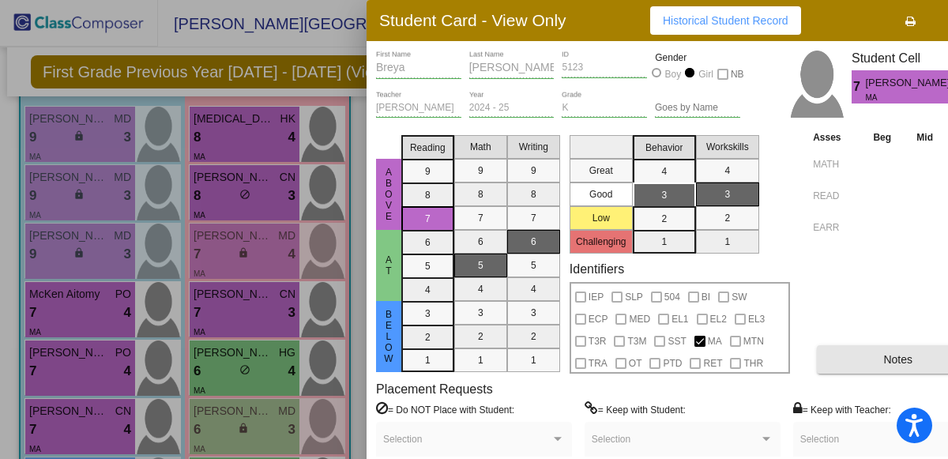
click at [837, 359] on button "Notes" at bounding box center [898, 359] width 162 height 28
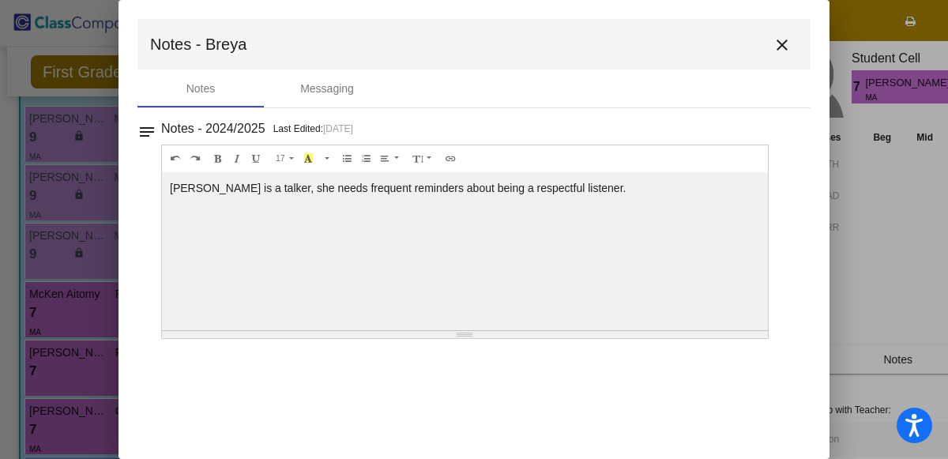
click at [777, 47] on mat-icon "close" at bounding box center [781, 45] width 19 height 19
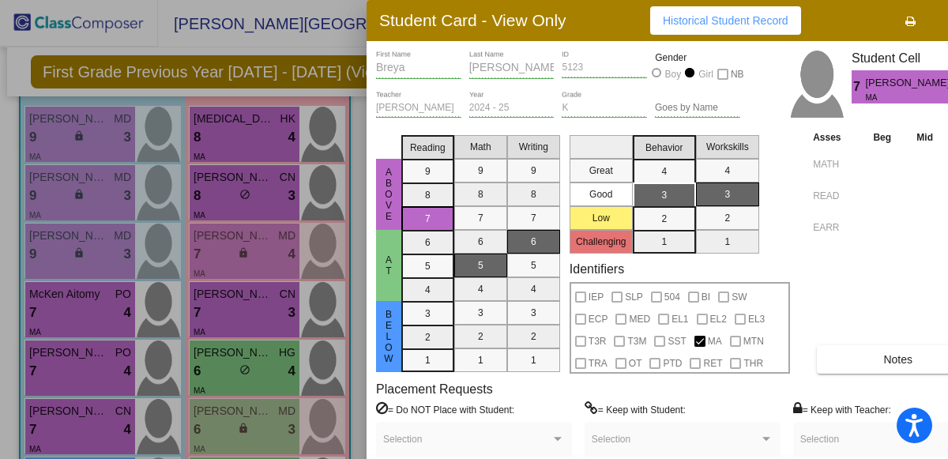
click at [331, 48] on div at bounding box center [474, 229] width 948 height 459
